Goal: Task Accomplishment & Management: Manage account settings

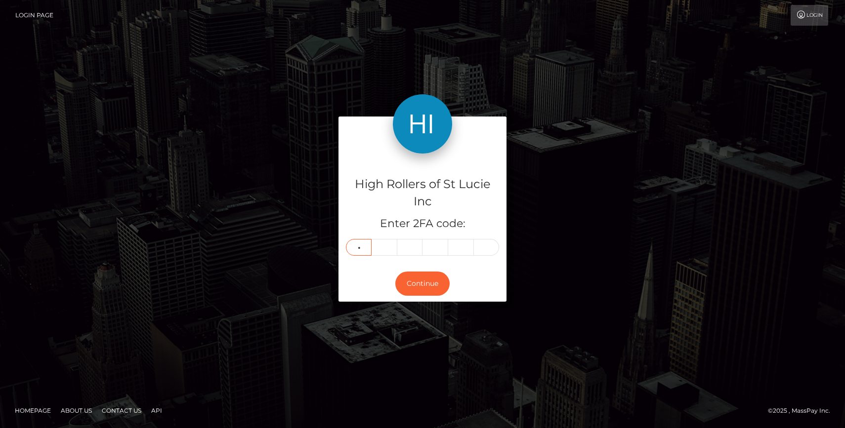
type input "1"
type input "3"
type input "1"
type input "7"
type input "6"
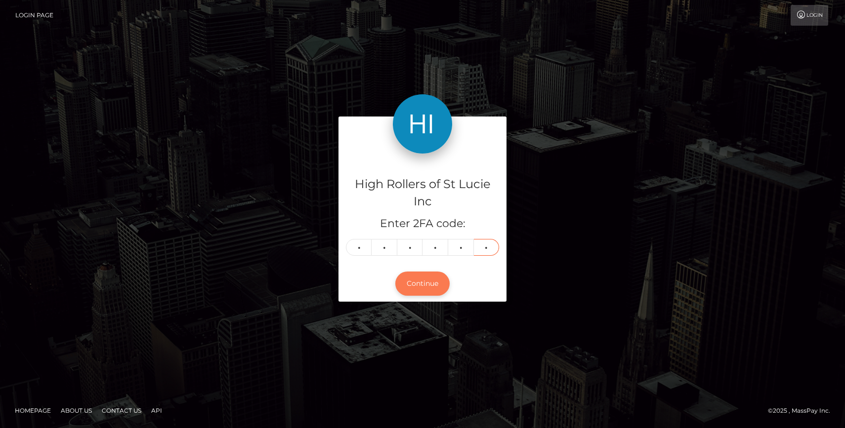
type input "1"
click at [417, 292] on button "Continue" at bounding box center [422, 284] width 54 height 24
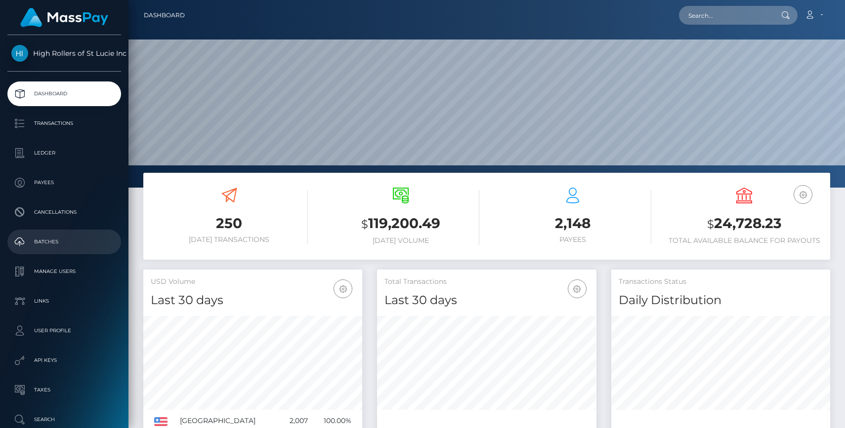
scroll to position [55, 0]
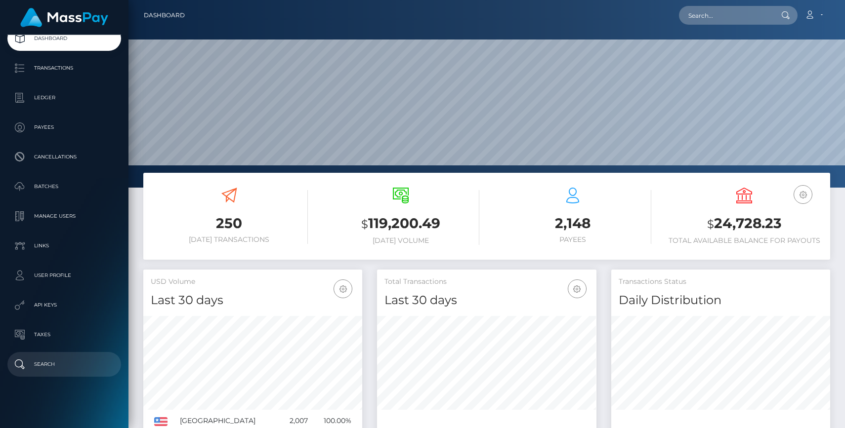
click at [46, 358] on p "Search" at bounding box center [64, 364] width 106 height 15
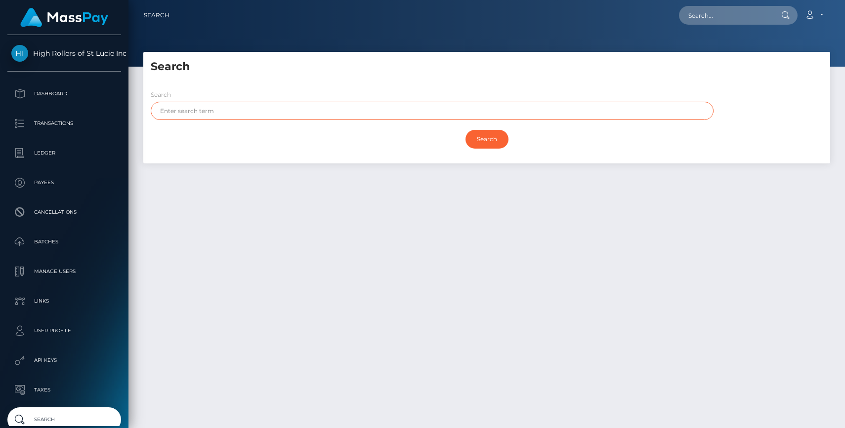
click at [223, 118] on input "text" at bounding box center [432, 111] width 563 height 18
paste input "mariachavez3303@gmail.com"
type input "mariachavez3303@gmail.com"
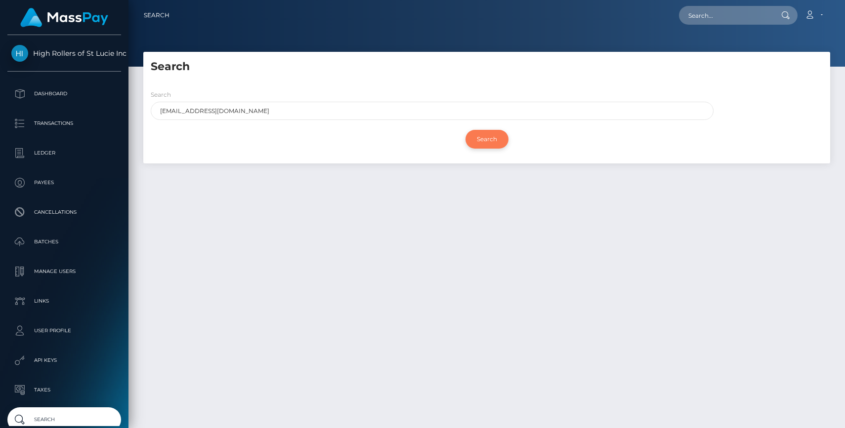
click at [493, 136] on input "Search" at bounding box center [487, 139] width 43 height 19
click at [403, 69] on h5 "Search" at bounding box center [487, 66] width 672 height 15
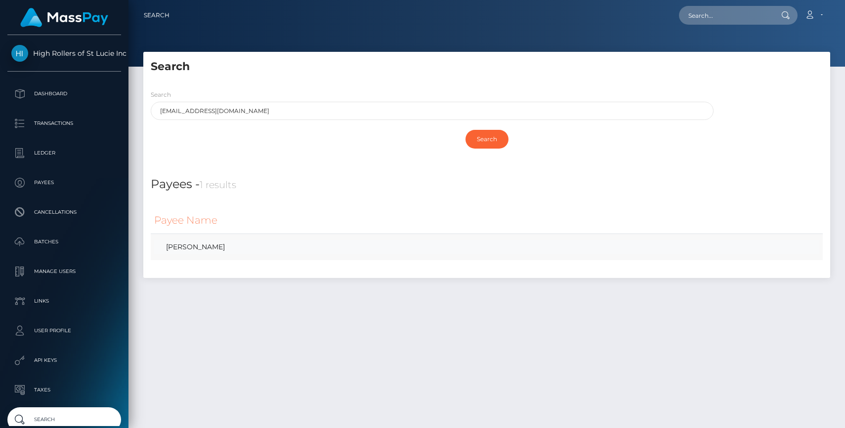
click at [203, 245] on link "Maria Chavez" at bounding box center [486, 247] width 665 height 14
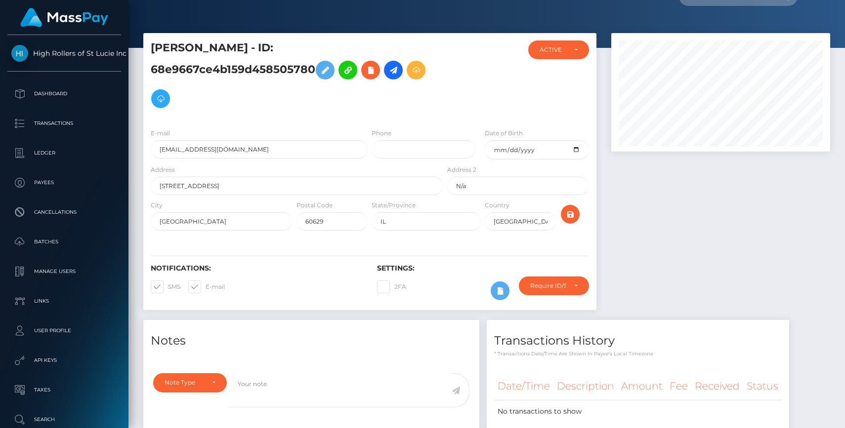
scroll to position [18, 0]
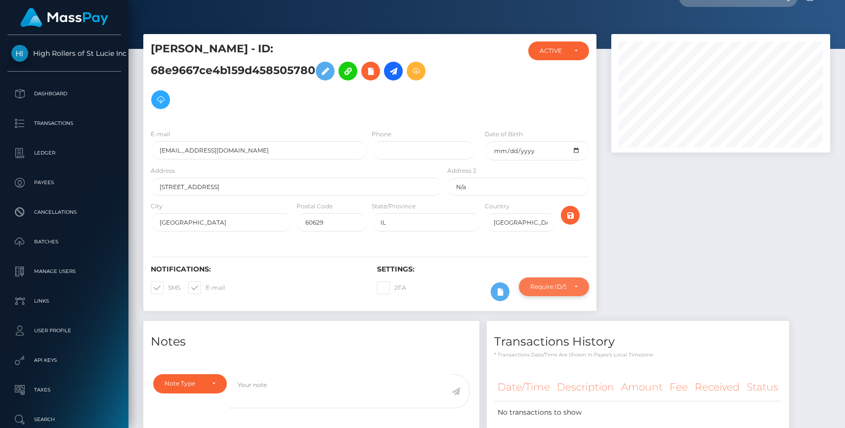
click at [569, 283] on div "Require ID/Selfie Verification" at bounding box center [553, 287] width 47 height 8
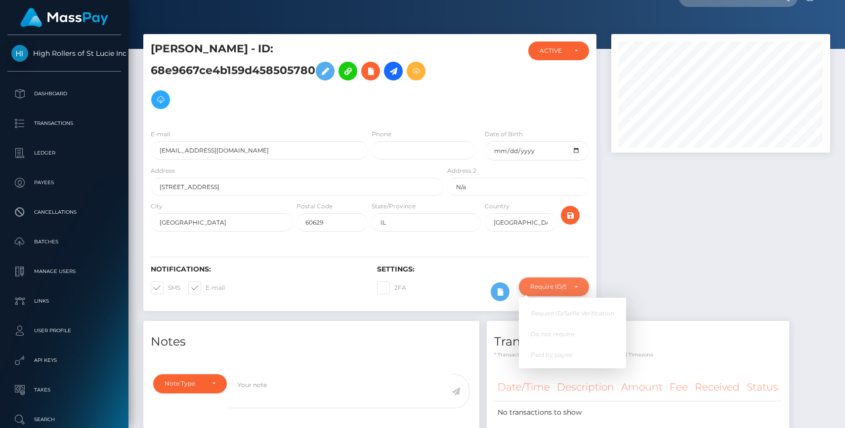
click at [569, 283] on div "Require ID/Selfie Verification" at bounding box center [553, 287] width 47 height 8
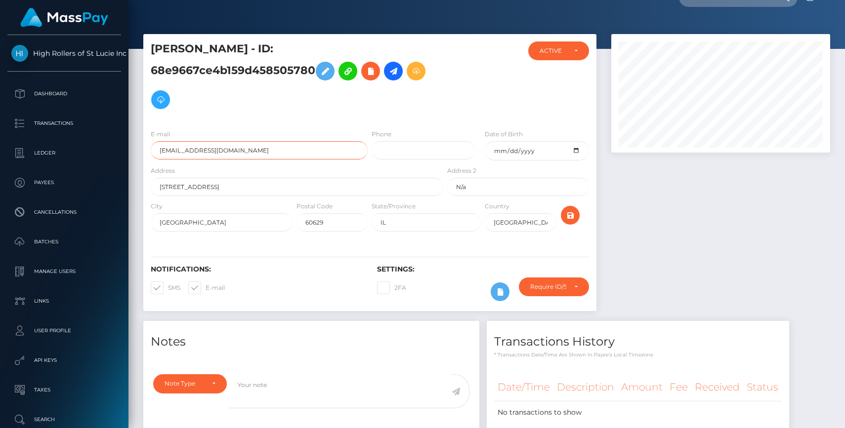
click at [262, 141] on input "mariachavez3303@gmail.com" at bounding box center [259, 150] width 217 height 18
click at [390, 79] on h5 "Maria Chavez - ID: 68e9667ce4b159d458505780" at bounding box center [294, 78] width 287 height 73
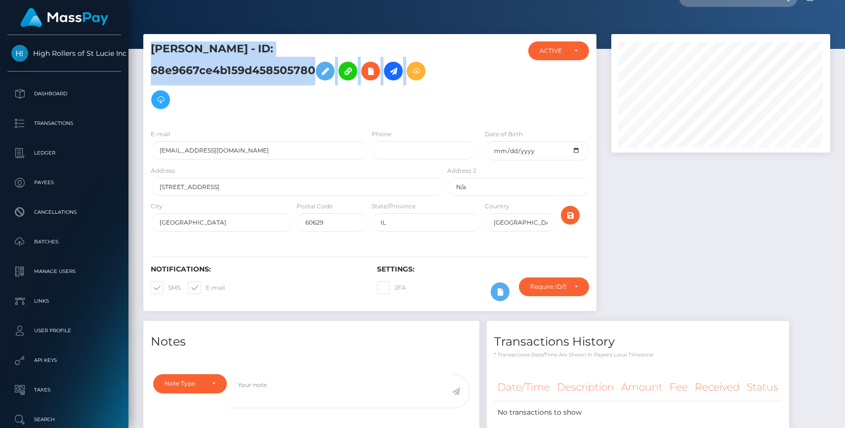
drag, startPoint x: 152, startPoint y: 47, endPoint x: 457, endPoint y: 53, distance: 305.0
click at [458, 53] on div "Maria Chavez - ID: 68e9667ce4b159d458505780 CLOSED ACTIVE" at bounding box center [369, 82] width 453 height 80
copy div "Maria Chavez - ID: 68e9667ce4b159d458505780"
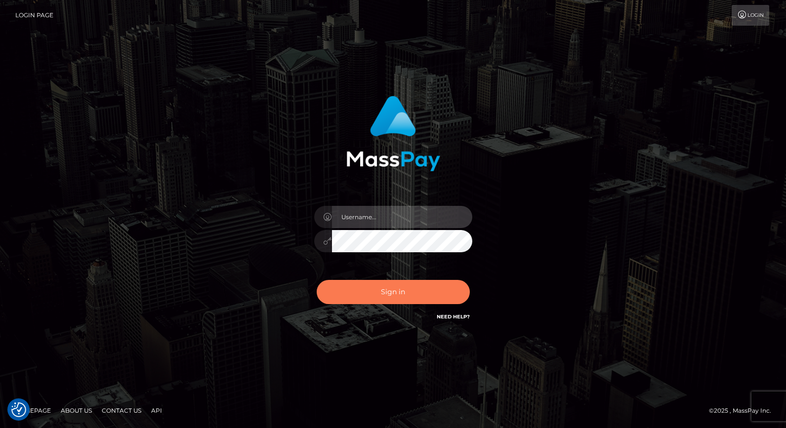
type input "grace.rush"
click at [378, 299] on button "Sign in" at bounding box center [393, 292] width 153 height 24
type input "grace.rush"
click at [378, 299] on button "Sign in" at bounding box center [393, 292] width 153 height 24
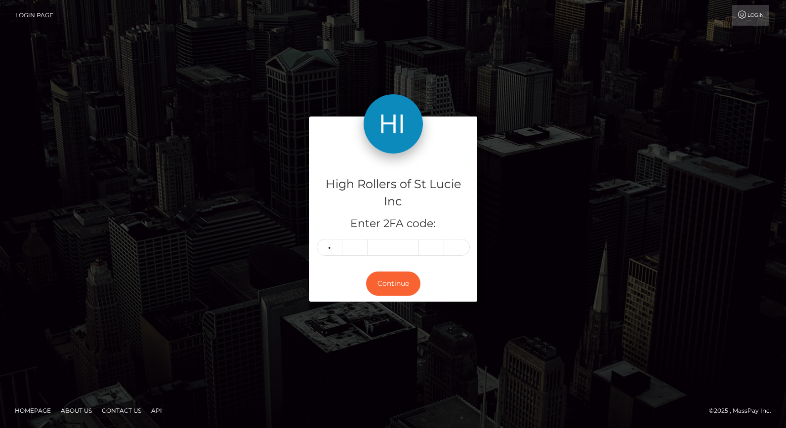
type input "1"
type input "8"
type input "3"
type input "7"
type input "0"
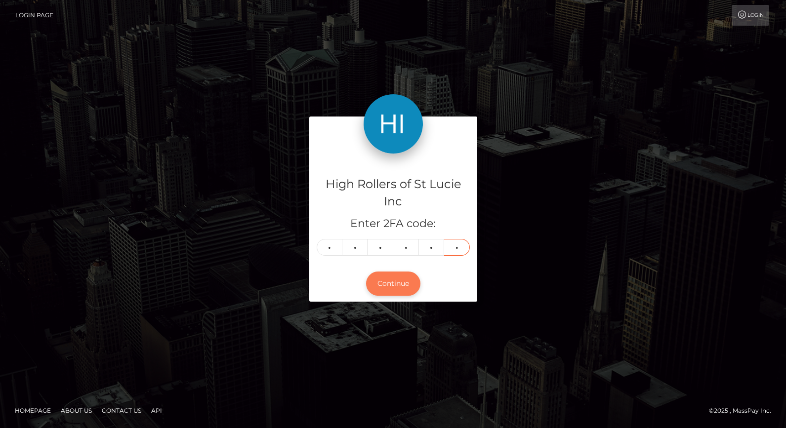
type input "6"
click at [393, 292] on button "Continue" at bounding box center [393, 284] width 54 height 24
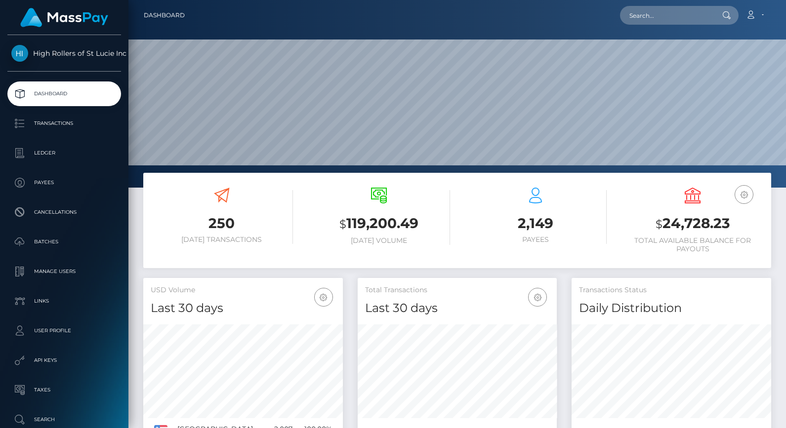
scroll to position [175, 200]
